Goal: Information Seeking & Learning: Learn about a topic

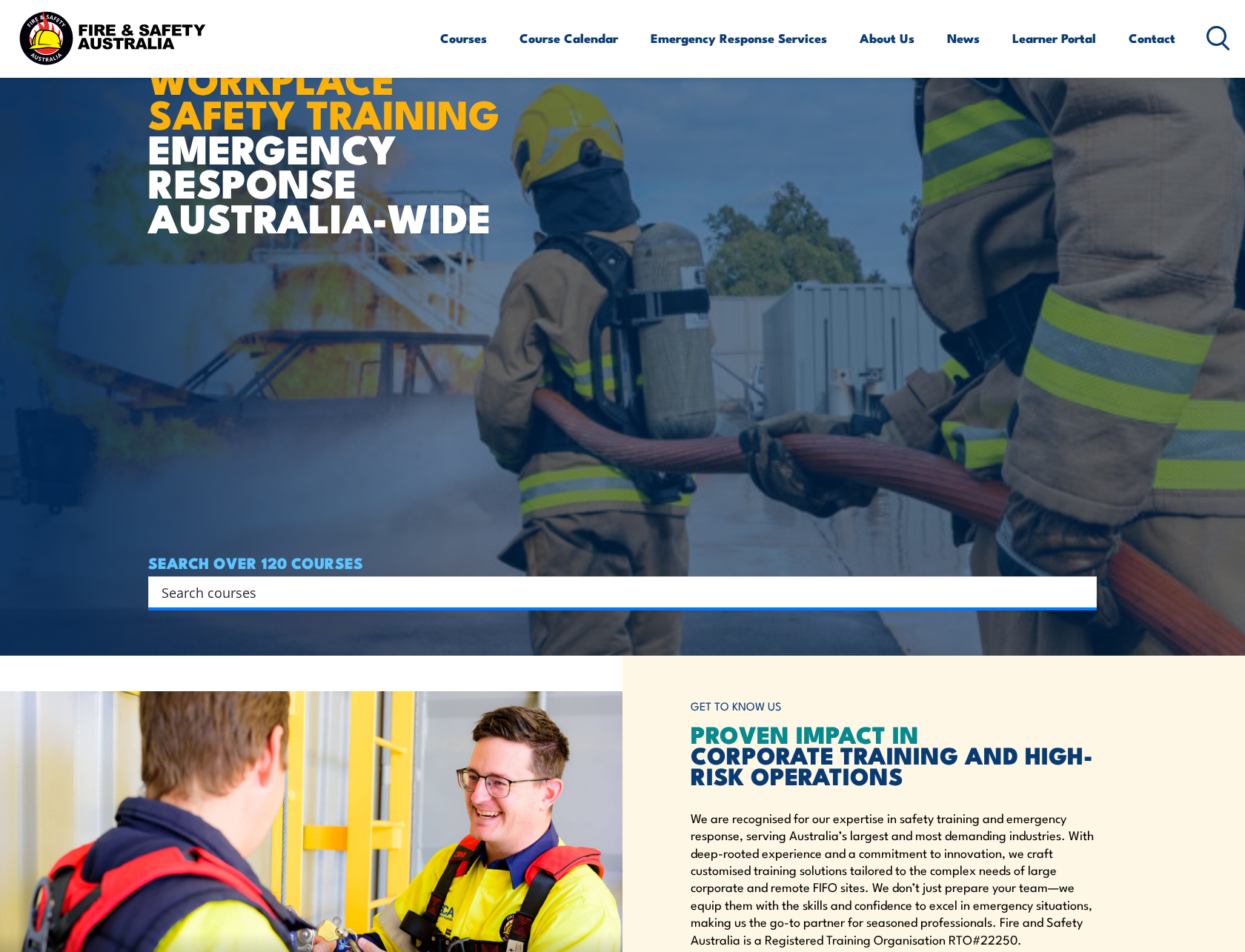
type input "f"
type input "work at heights"
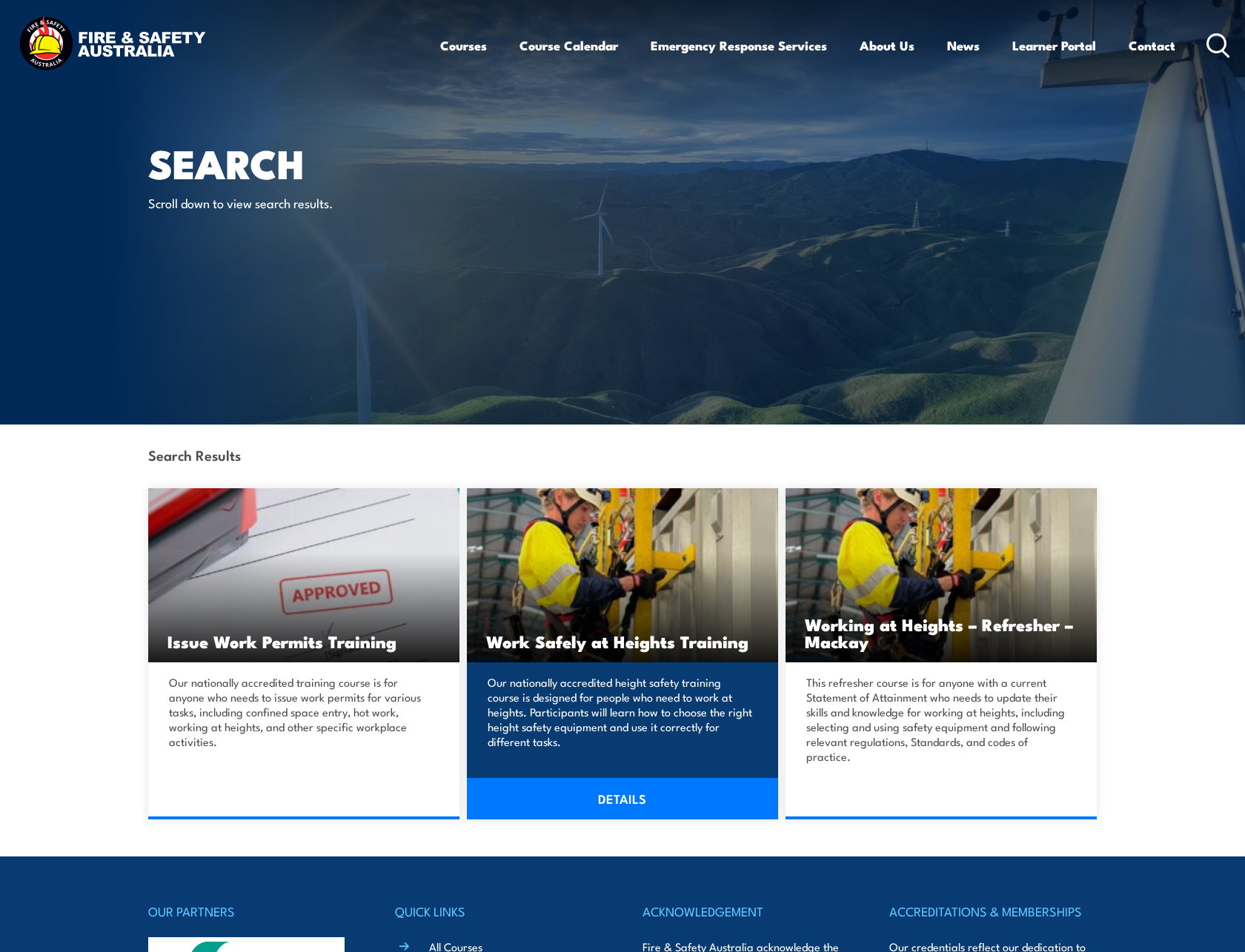
click at [630, 633] on h3 "Work Safely at Heights Training" at bounding box center [623, 641] width 273 height 17
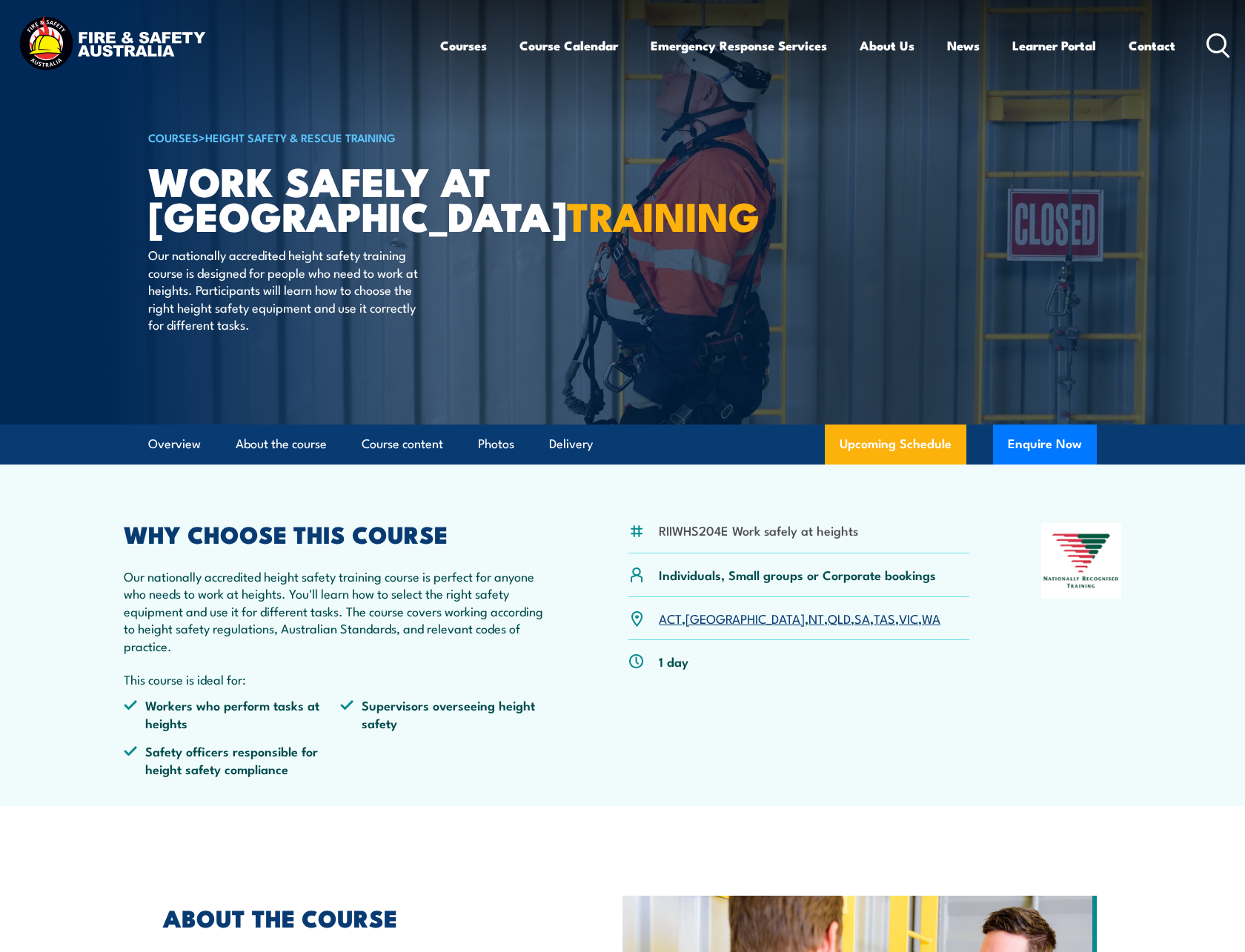
click at [809, 620] on link "NT" at bounding box center [816, 618] width 15 height 18
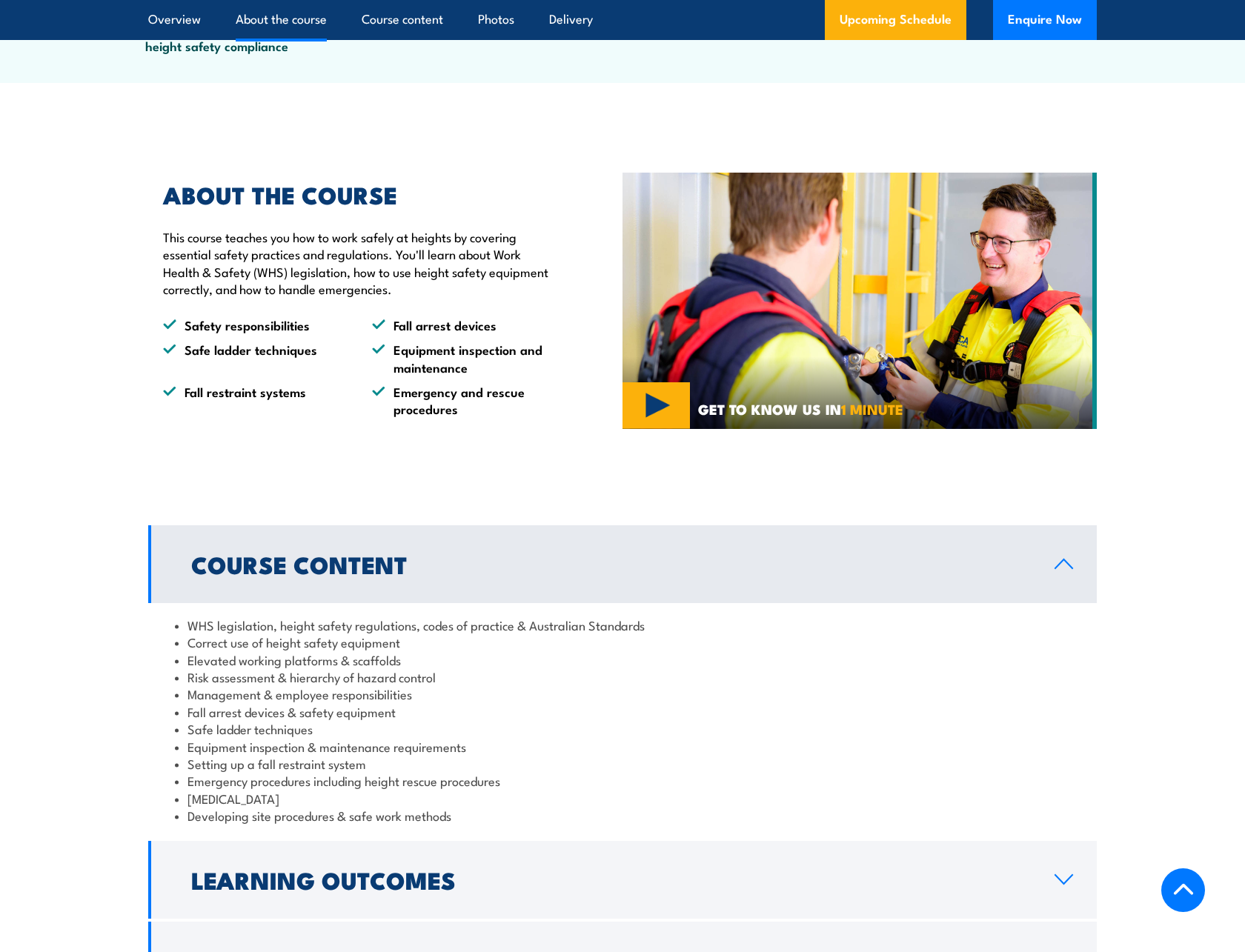
scroll to position [889, 0]
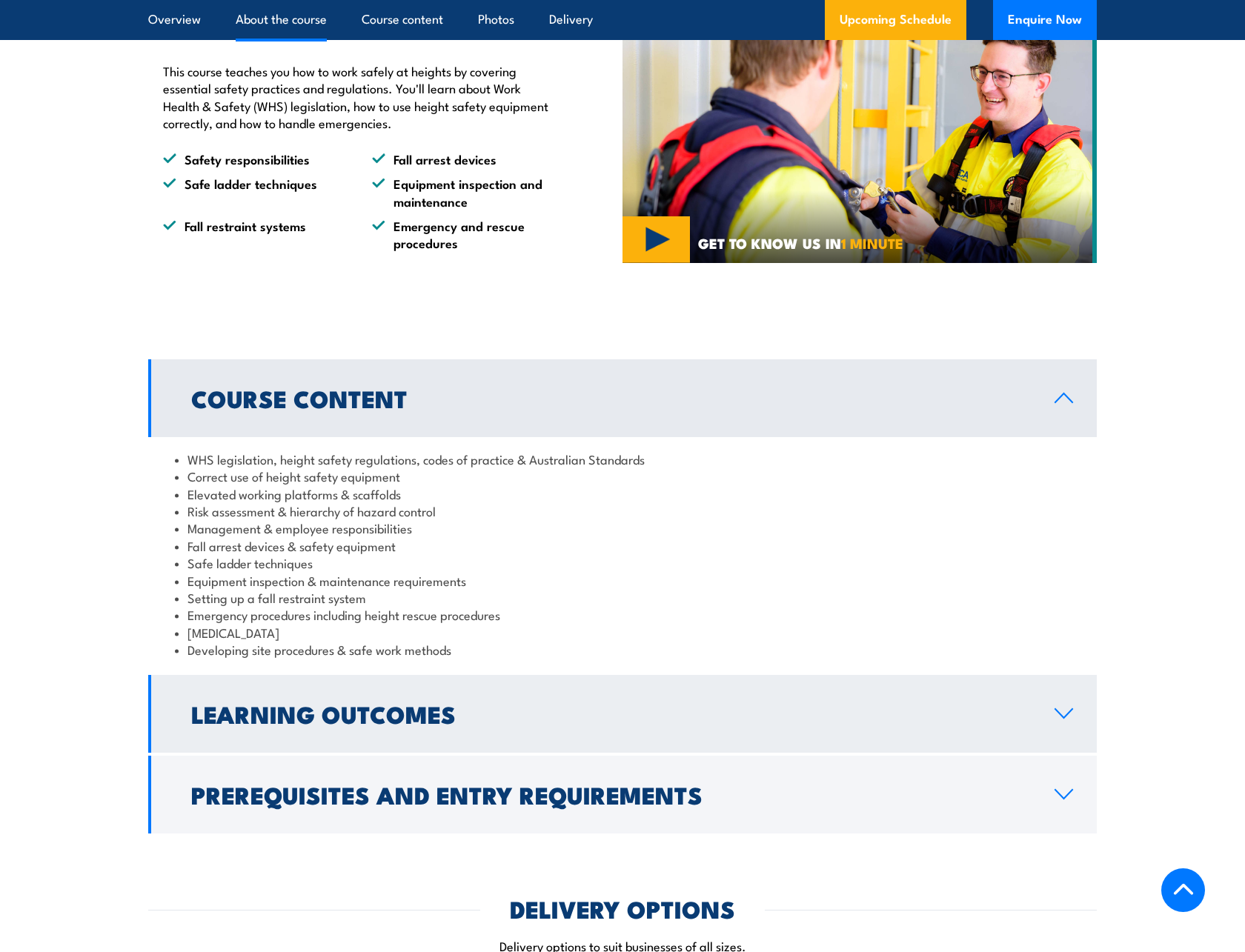
click at [429, 703] on h2 "Learning Outcomes" at bounding box center [611, 713] width 840 height 21
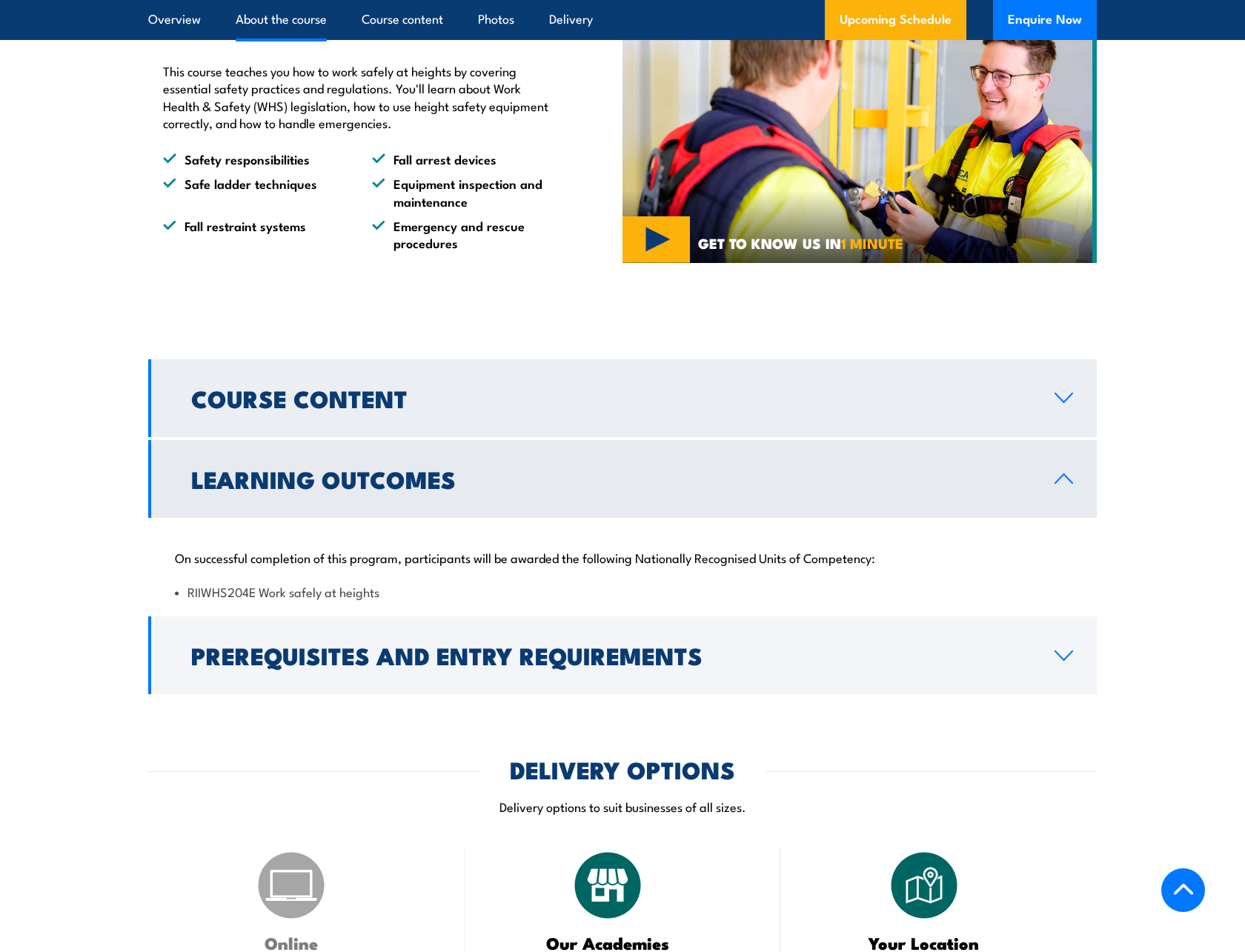
click at [346, 393] on h2 "Course Content" at bounding box center [611, 397] width 840 height 21
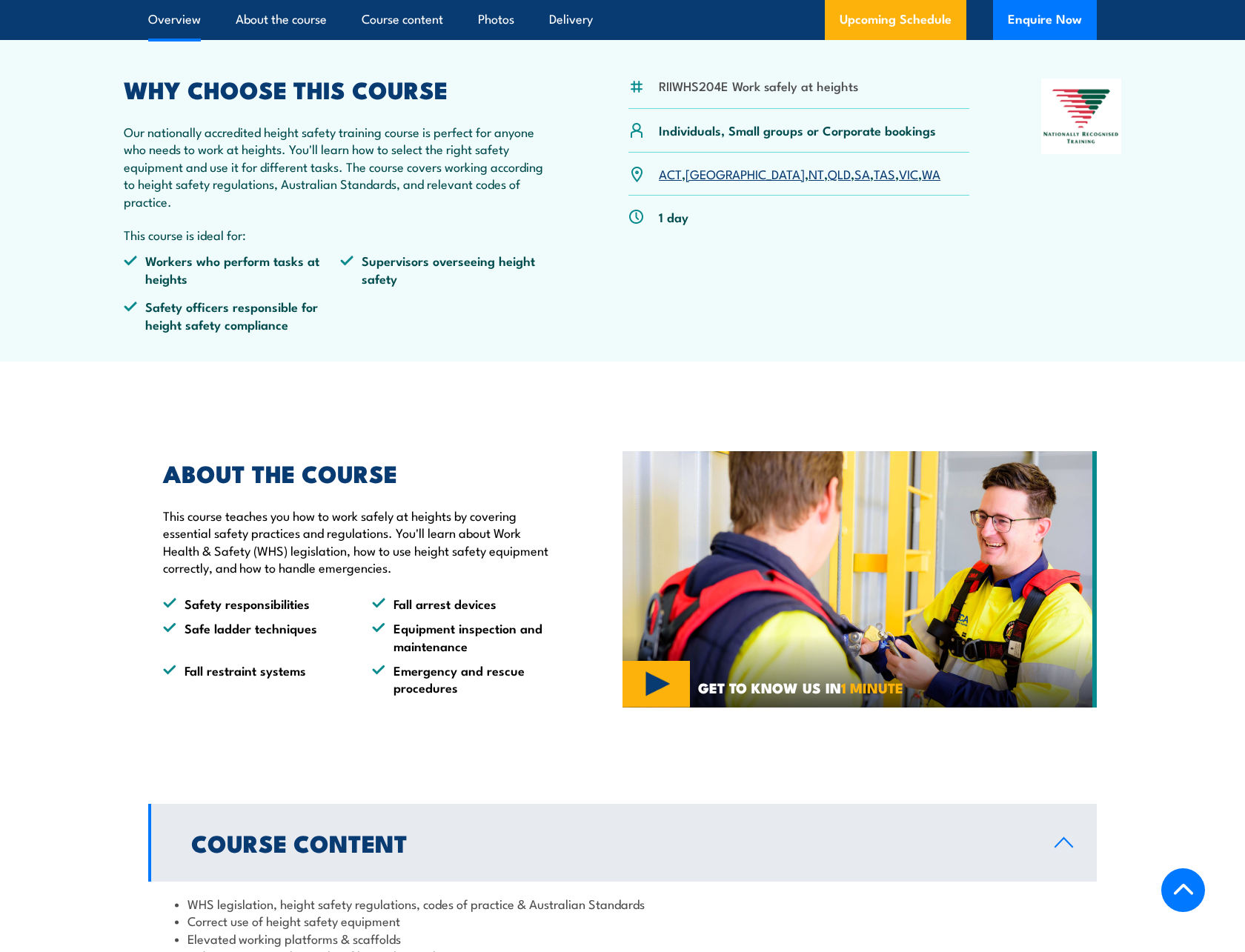
scroll to position [222, 0]
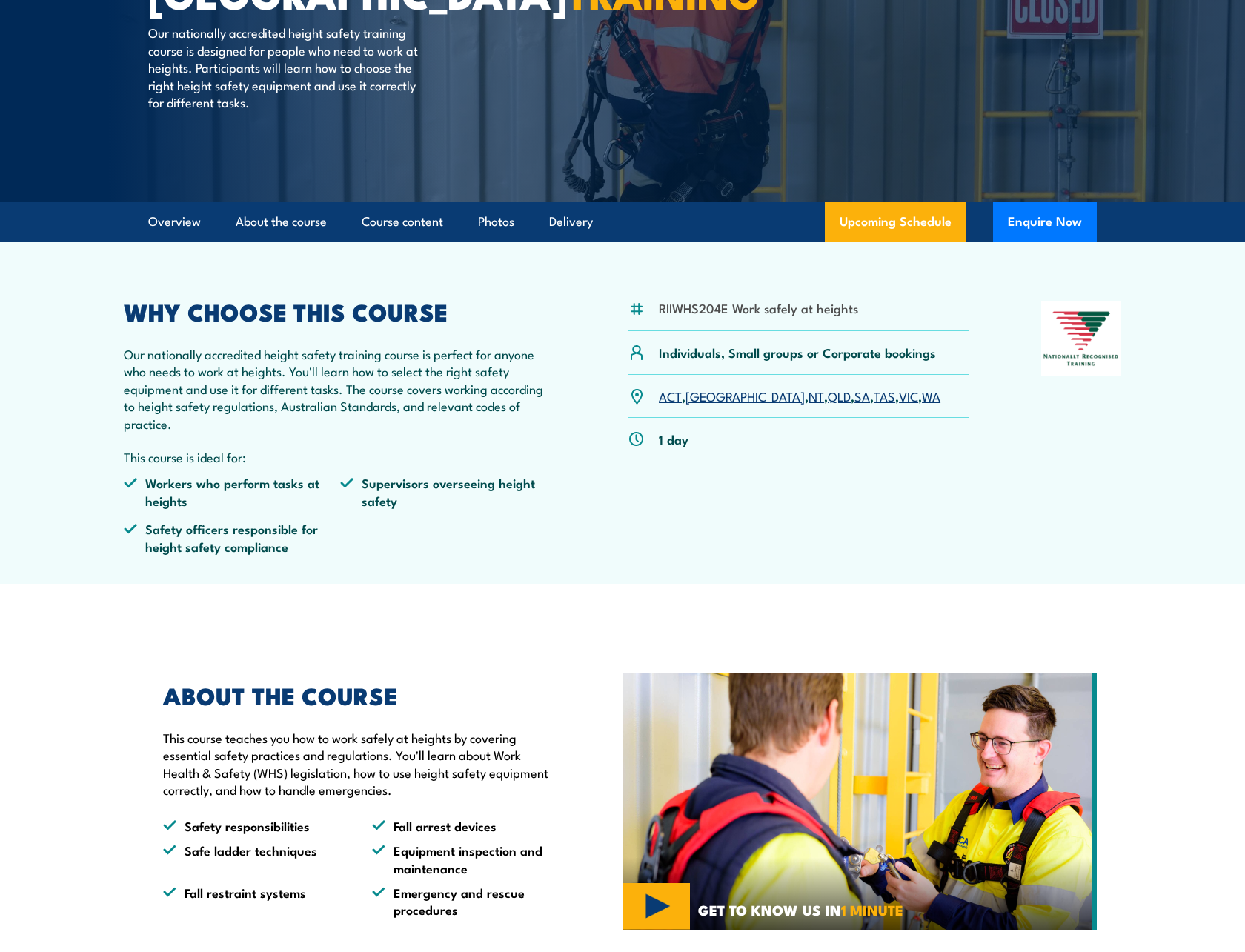
click at [335, 389] on p "Our nationally accredited height safety training course is perfect for anyone w…" at bounding box center [339, 389] width 432 height 87
click at [339, 393] on p "Our nationally accredited height safety training course is perfect for anyone w…" at bounding box center [339, 389] width 432 height 87
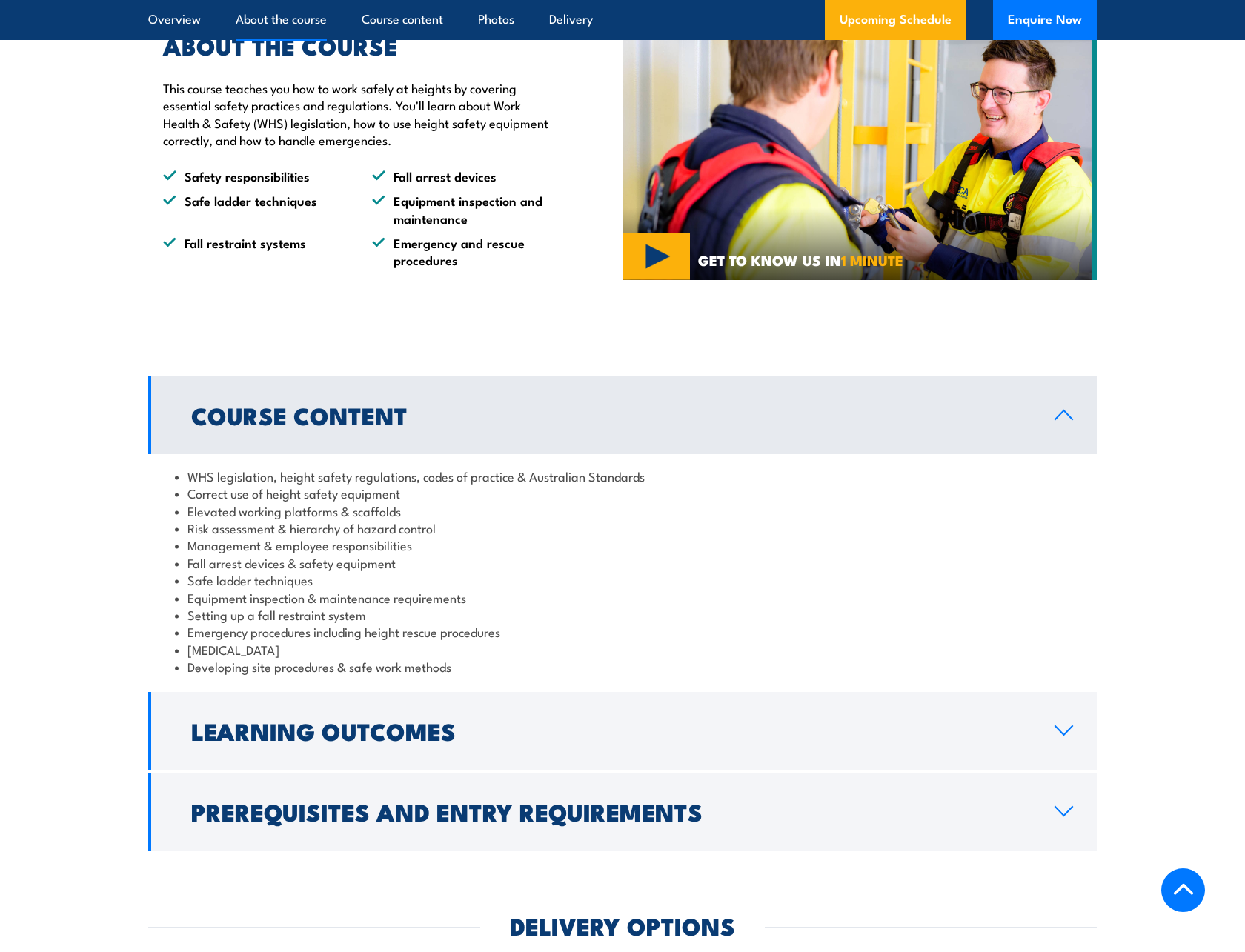
scroll to position [1037, 0]
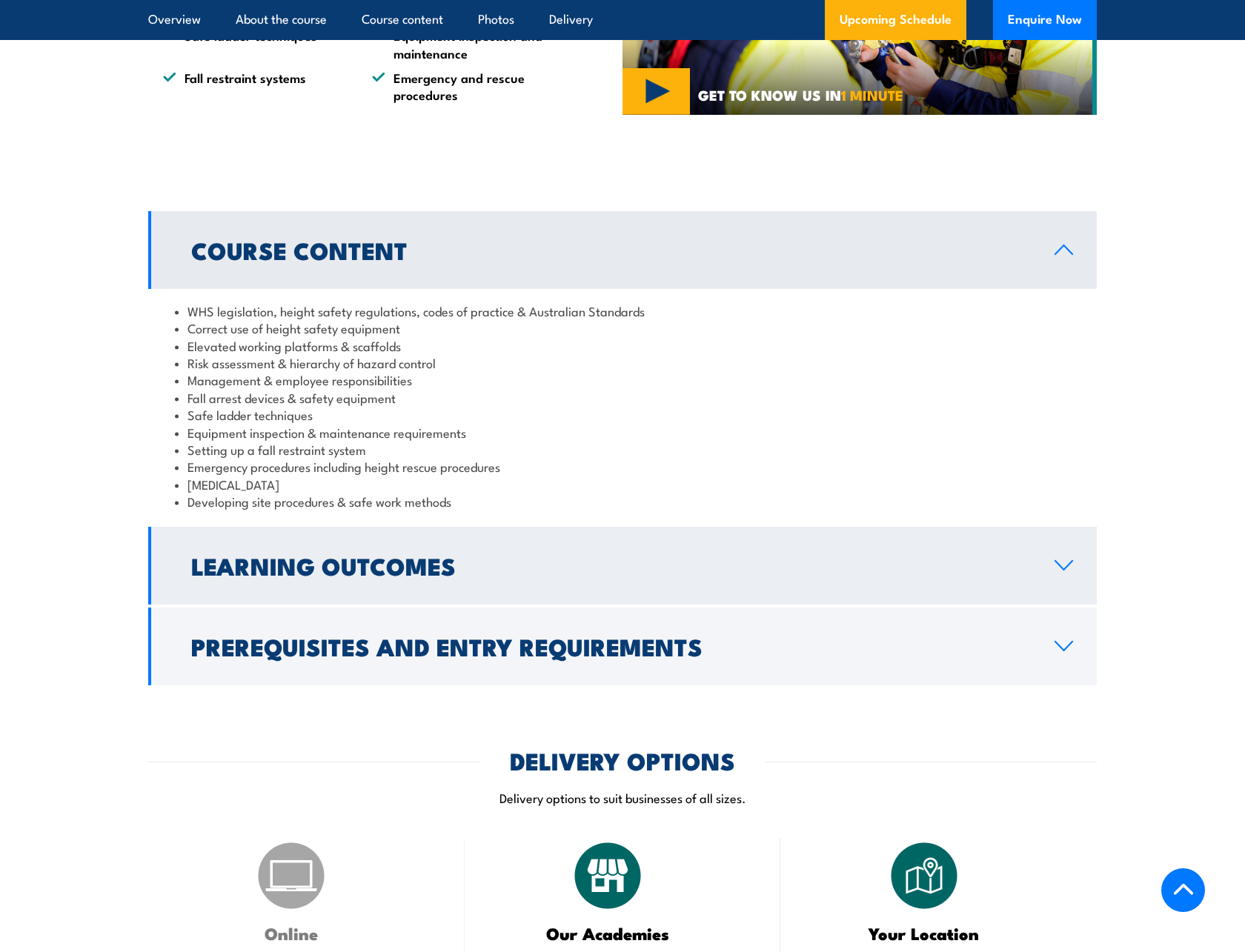
click at [400, 565] on h2 "Learning Outcomes" at bounding box center [611, 565] width 840 height 21
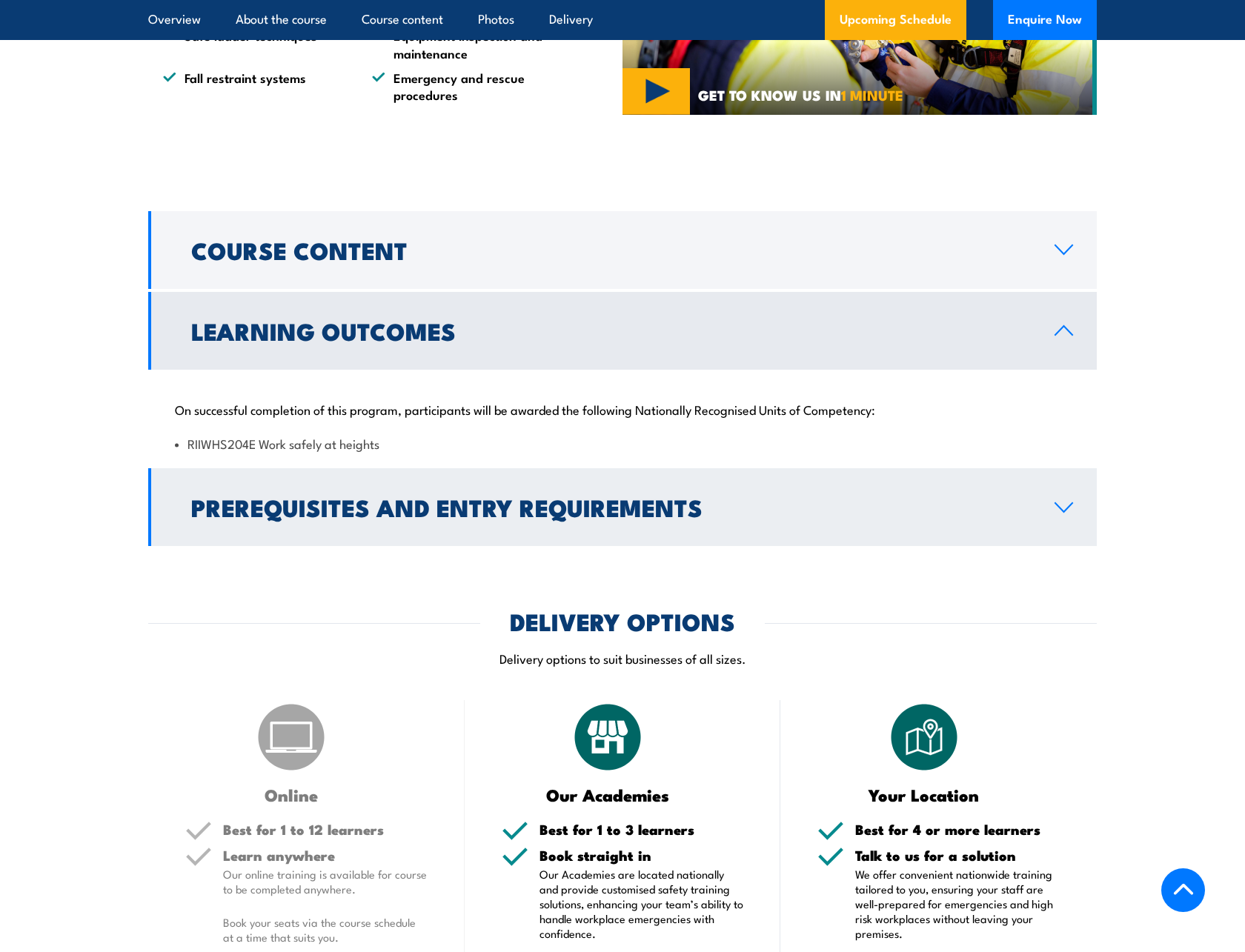
click at [458, 514] on h2 "Prerequisites and Entry Requirements" at bounding box center [611, 506] width 840 height 21
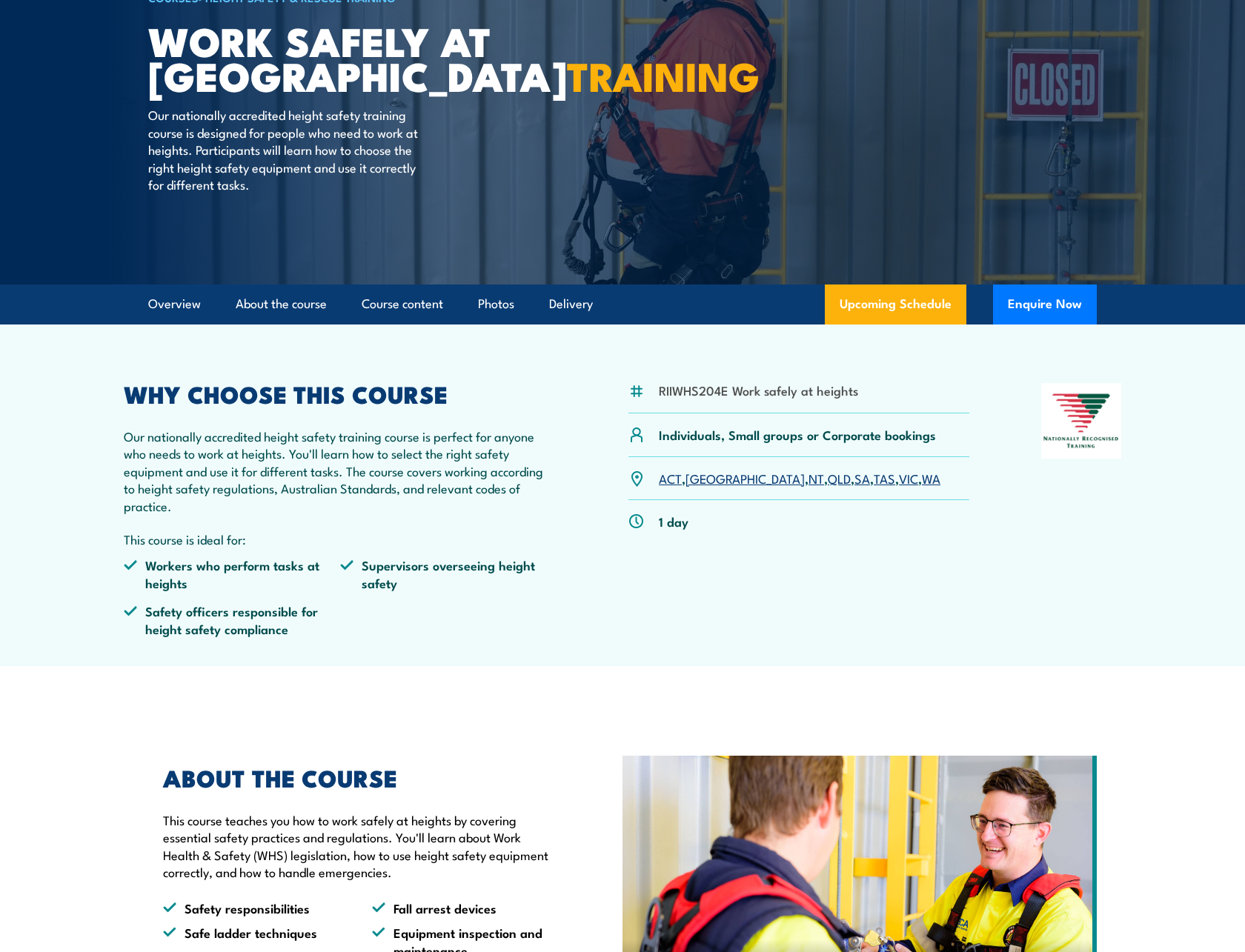
scroll to position [148, 0]
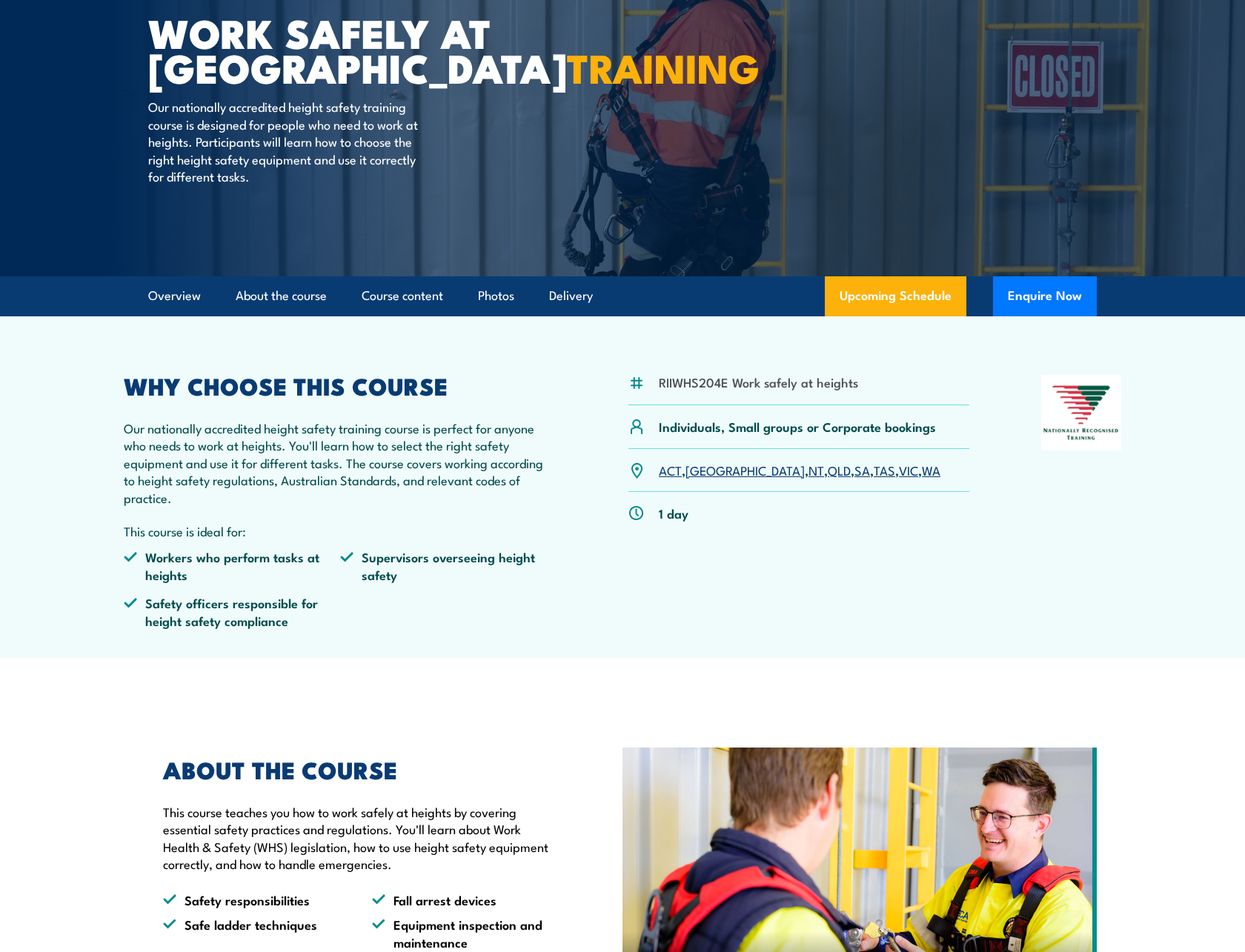
click at [297, 466] on p "Our nationally accredited height safety training course is perfect for anyone w…" at bounding box center [339, 463] width 432 height 87
